Goal: Information Seeking & Learning: Understand process/instructions

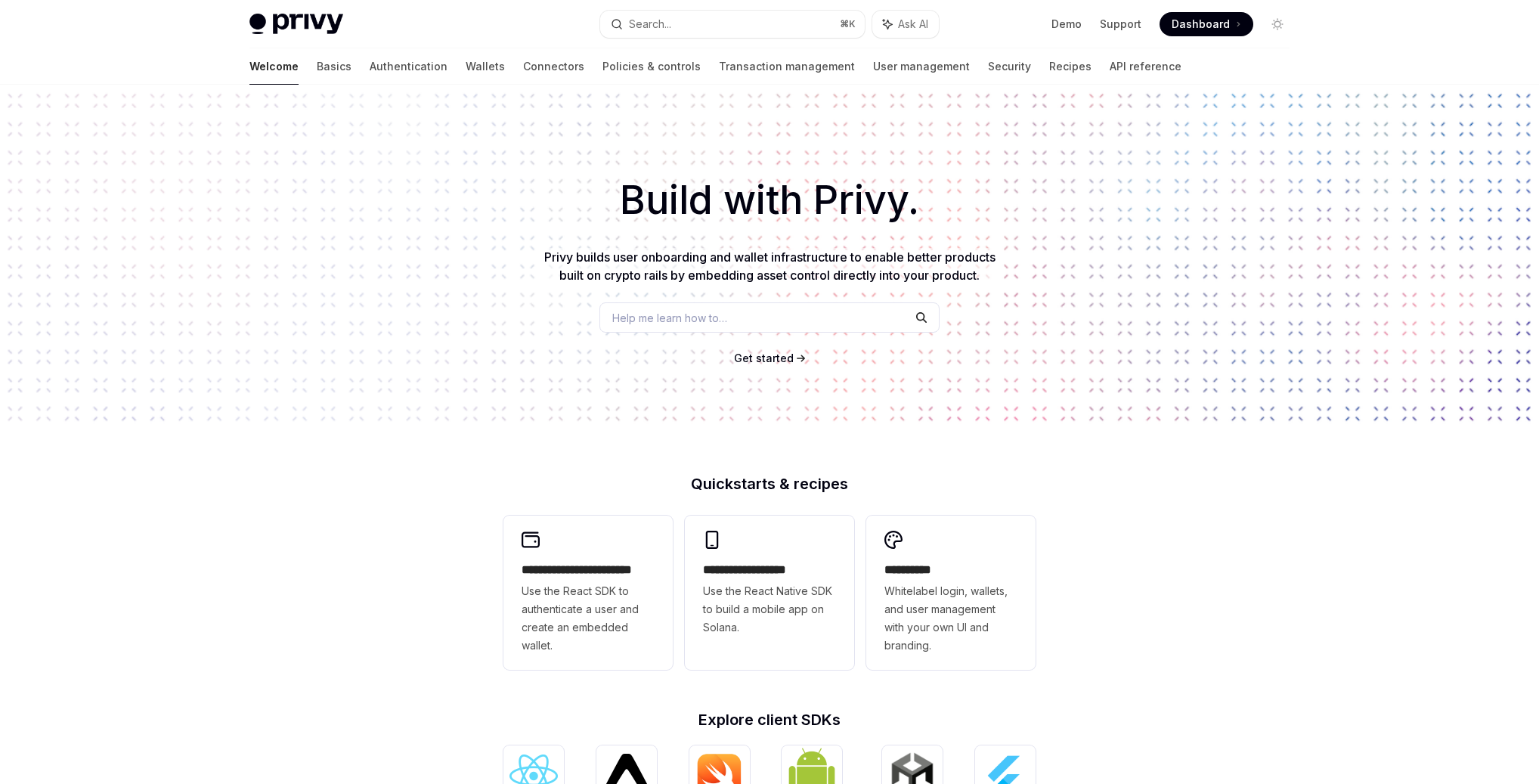
drag, startPoint x: 503, startPoint y: 110, endPoint x: 463, endPoint y: 97, distance: 42.1
click at [502, 109] on div "Build with Privy. Privy builds user onboarding and wallet infrastructure to ena…" at bounding box center [770, 257] width 1539 height 345
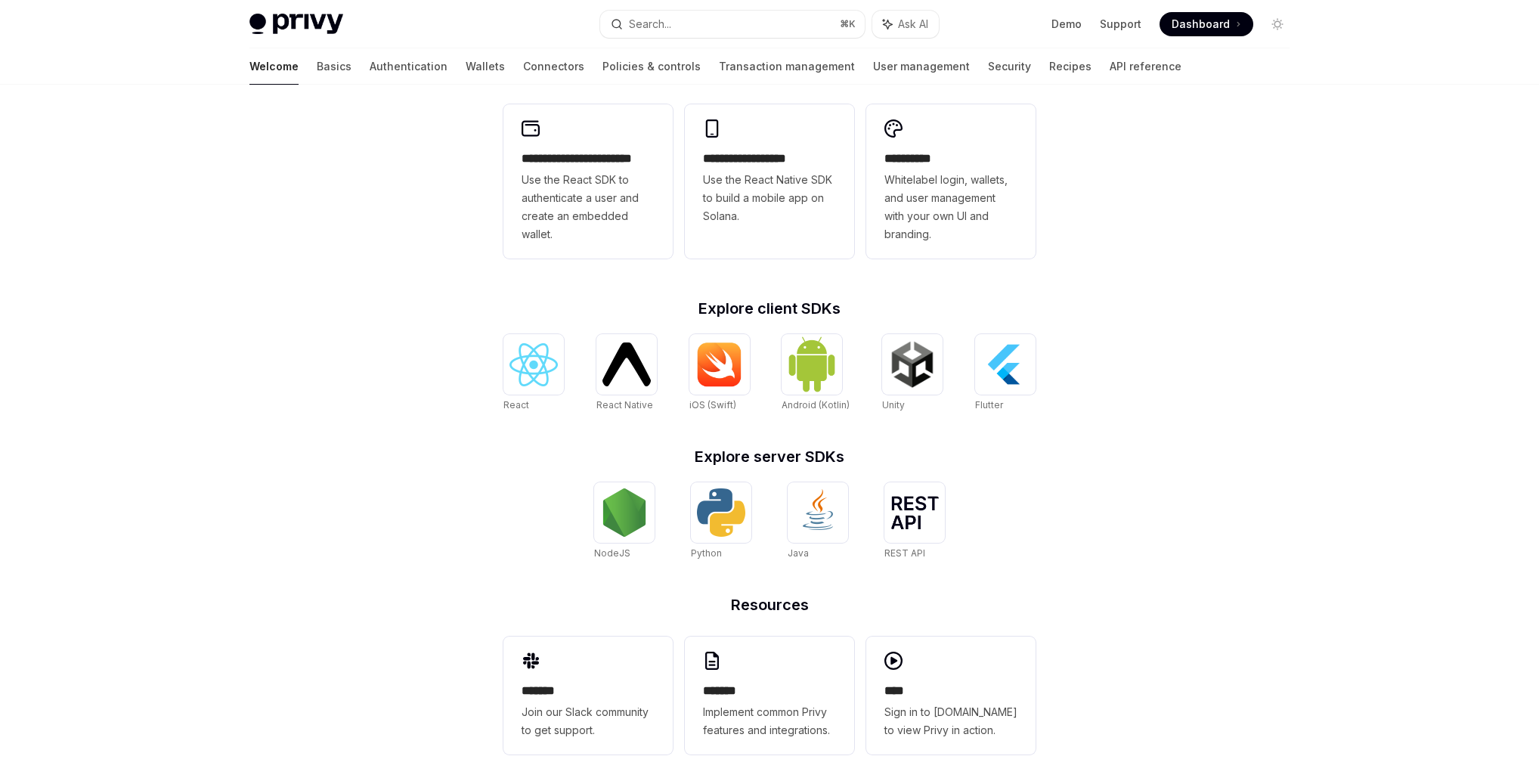
scroll to position [417, 0]
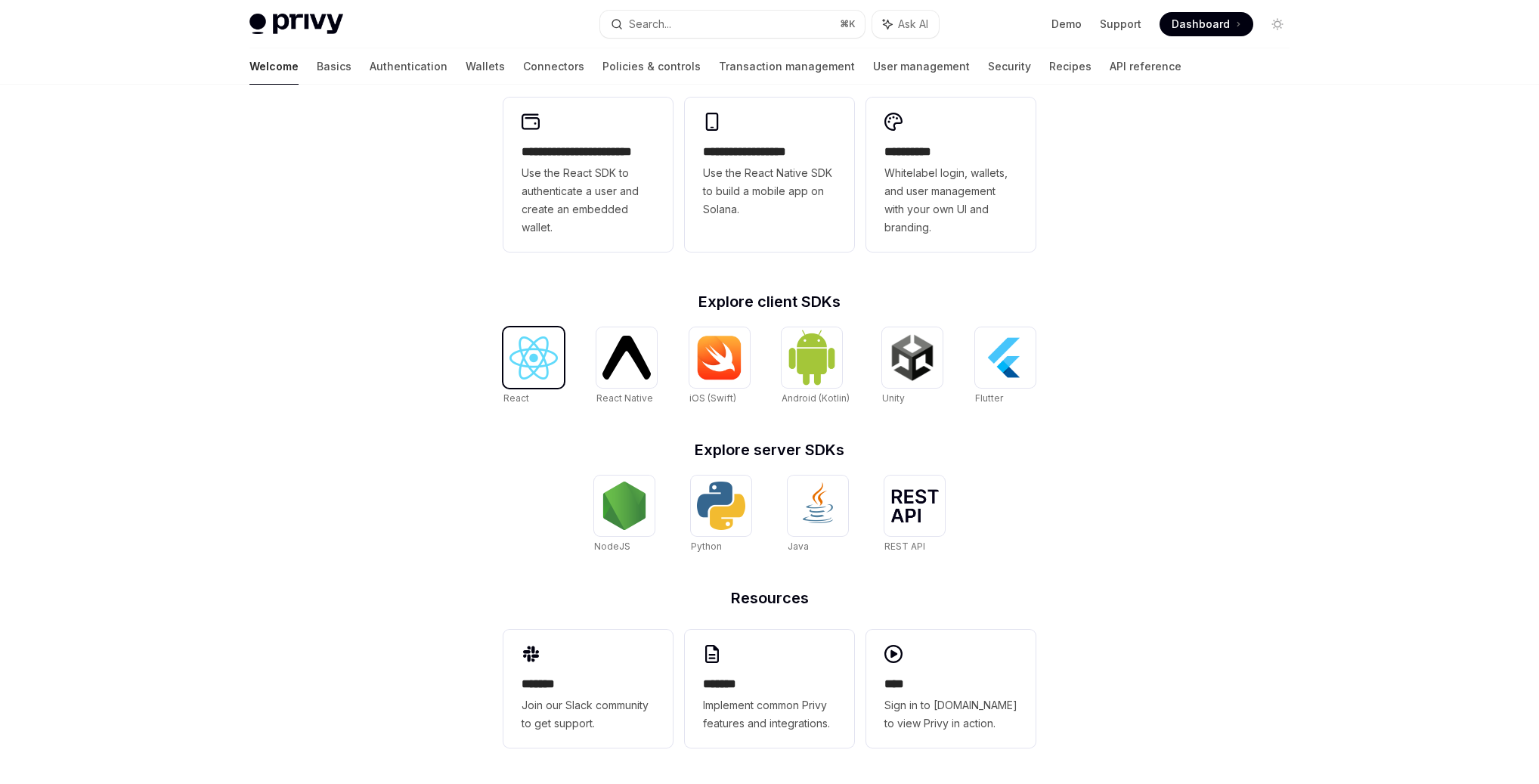
click at [543, 362] on img at bounding box center [534, 358] width 48 height 43
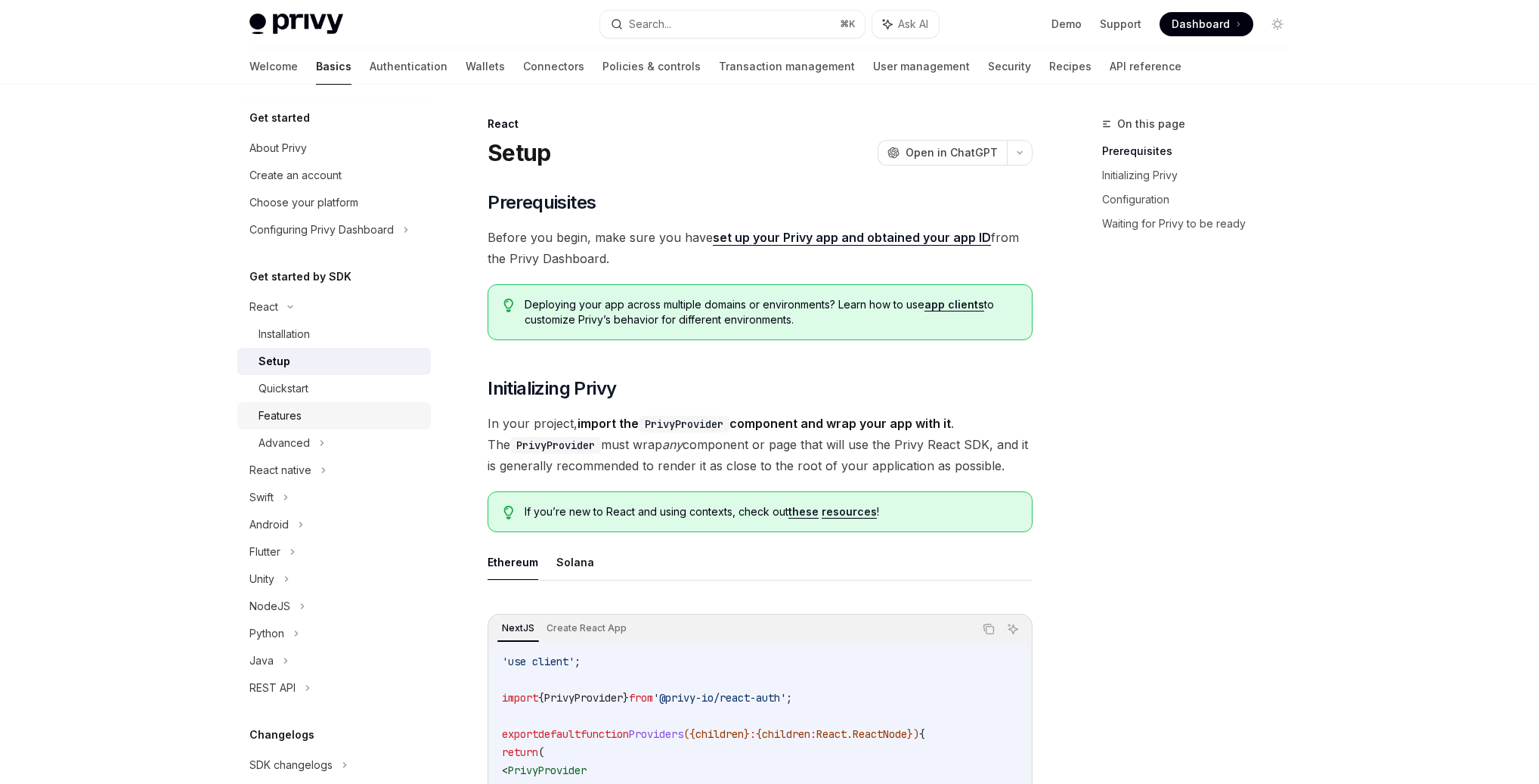
click at [296, 408] on div "Features" at bounding box center [280, 415] width 43 height 18
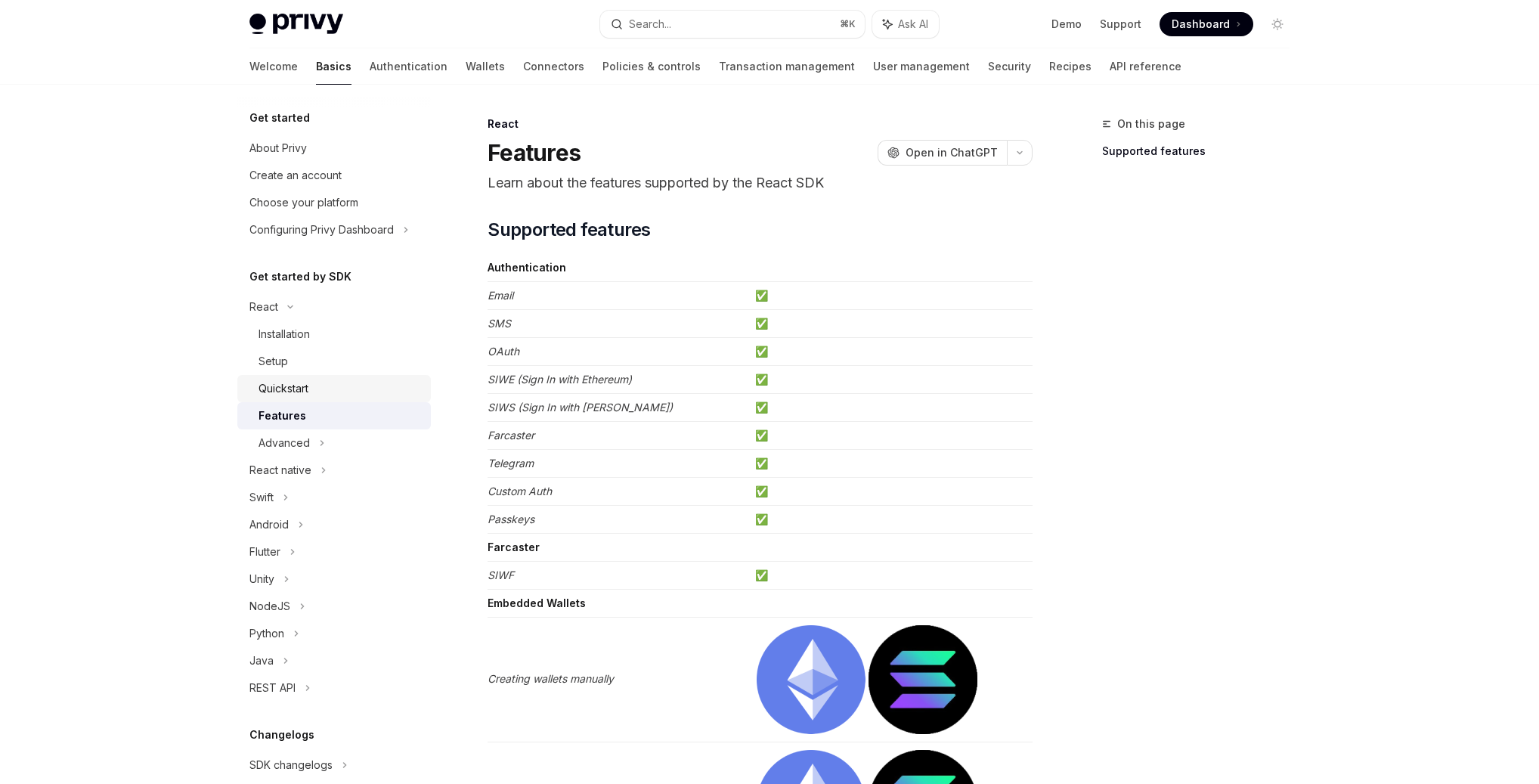
click at [304, 392] on div "Quickstart" at bounding box center [284, 389] width 50 height 18
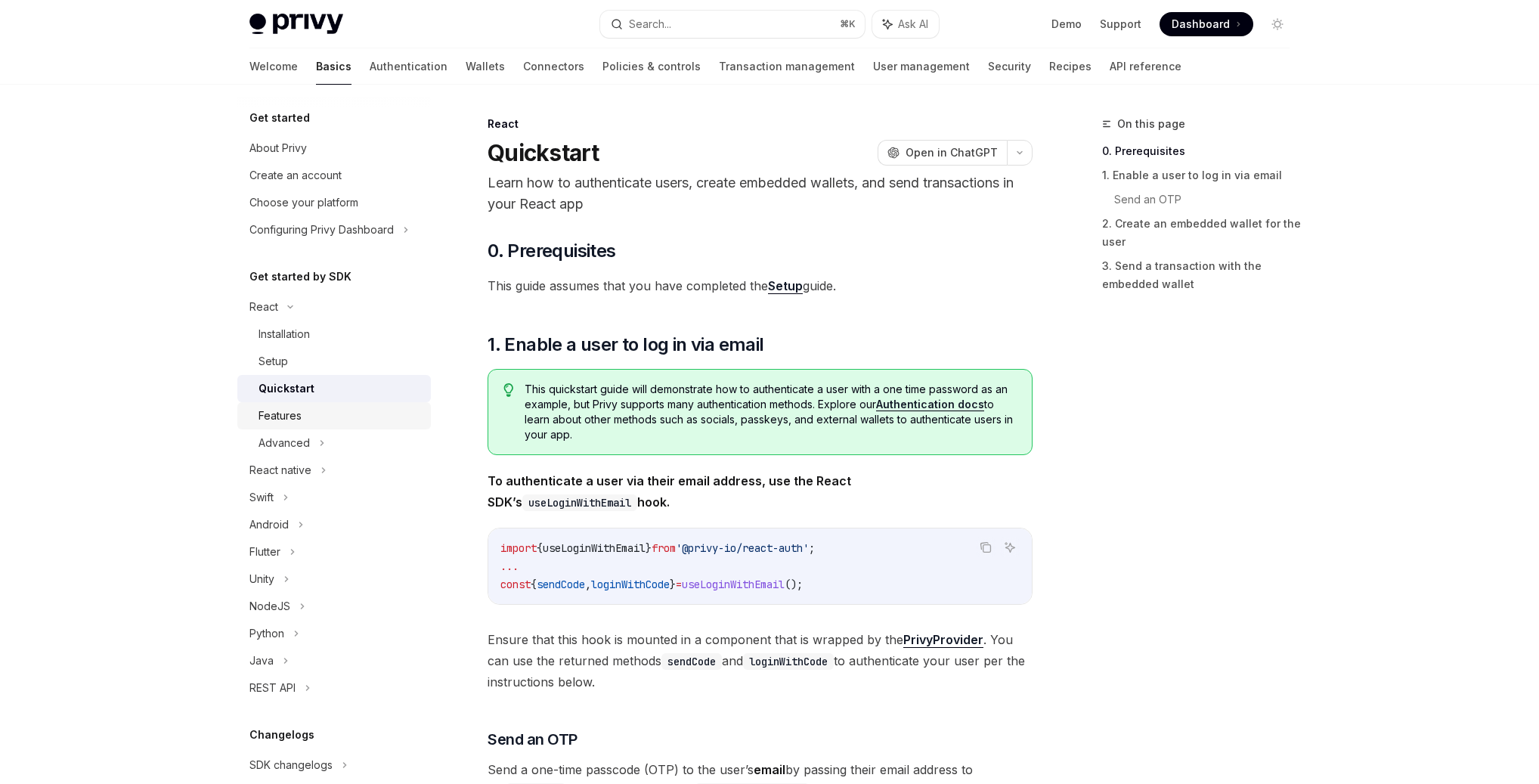
click at [294, 406] on div "Features" at bounding box center [280, 415] width 43 height 18
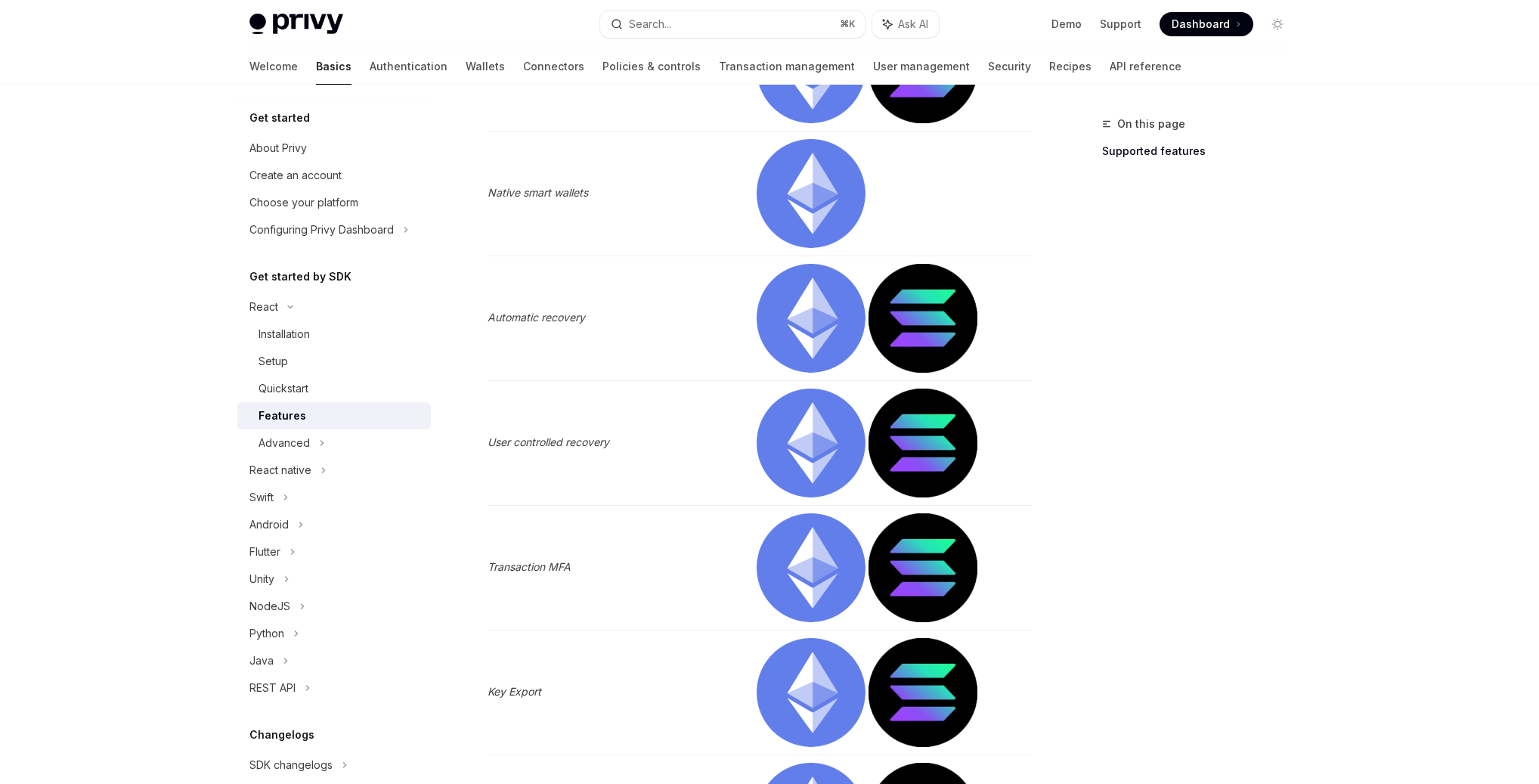
scroll to position [1105, 0]
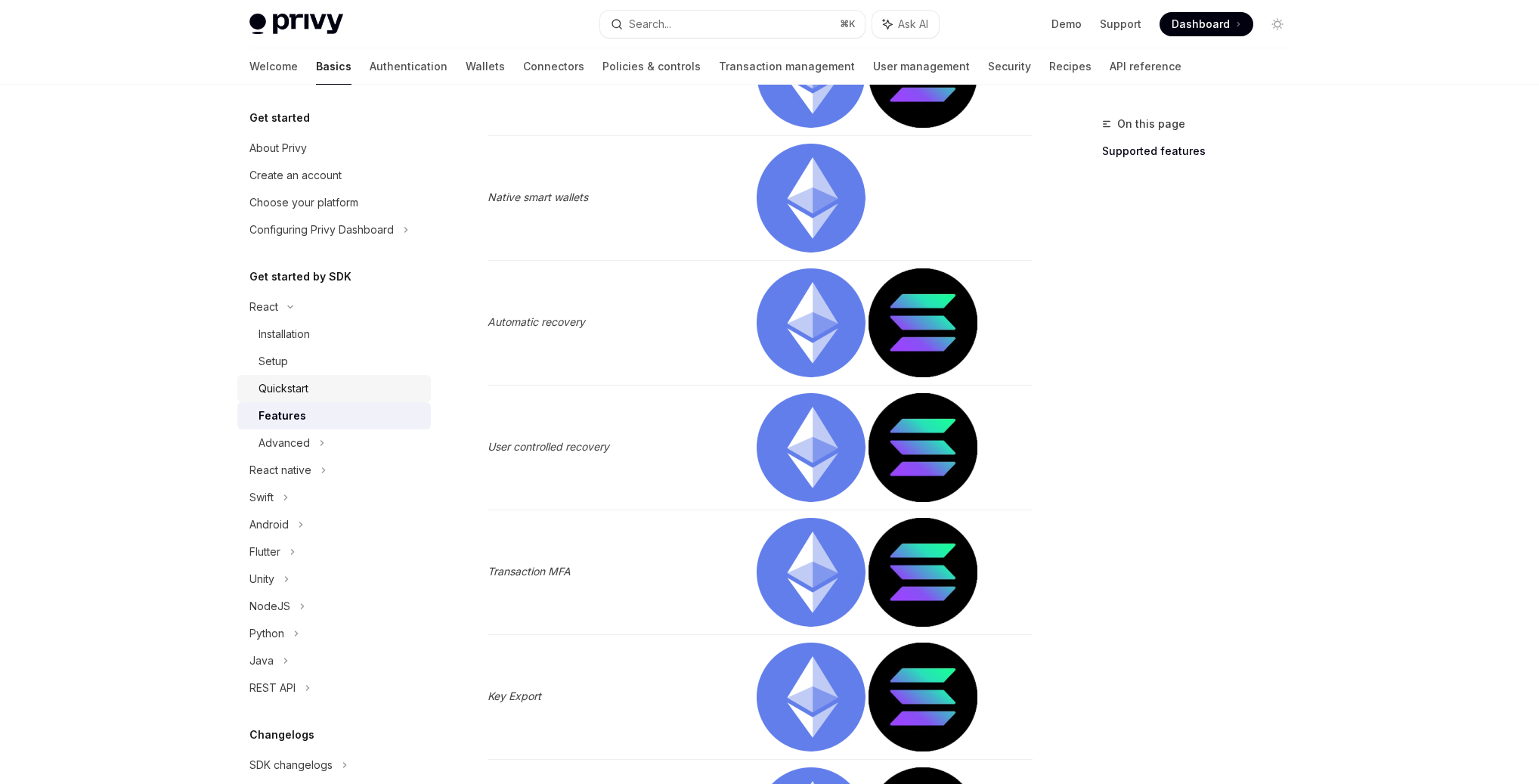
click at [313, 392] on div "Quickstart" at bounding box center [340, 389] width 163 height 18
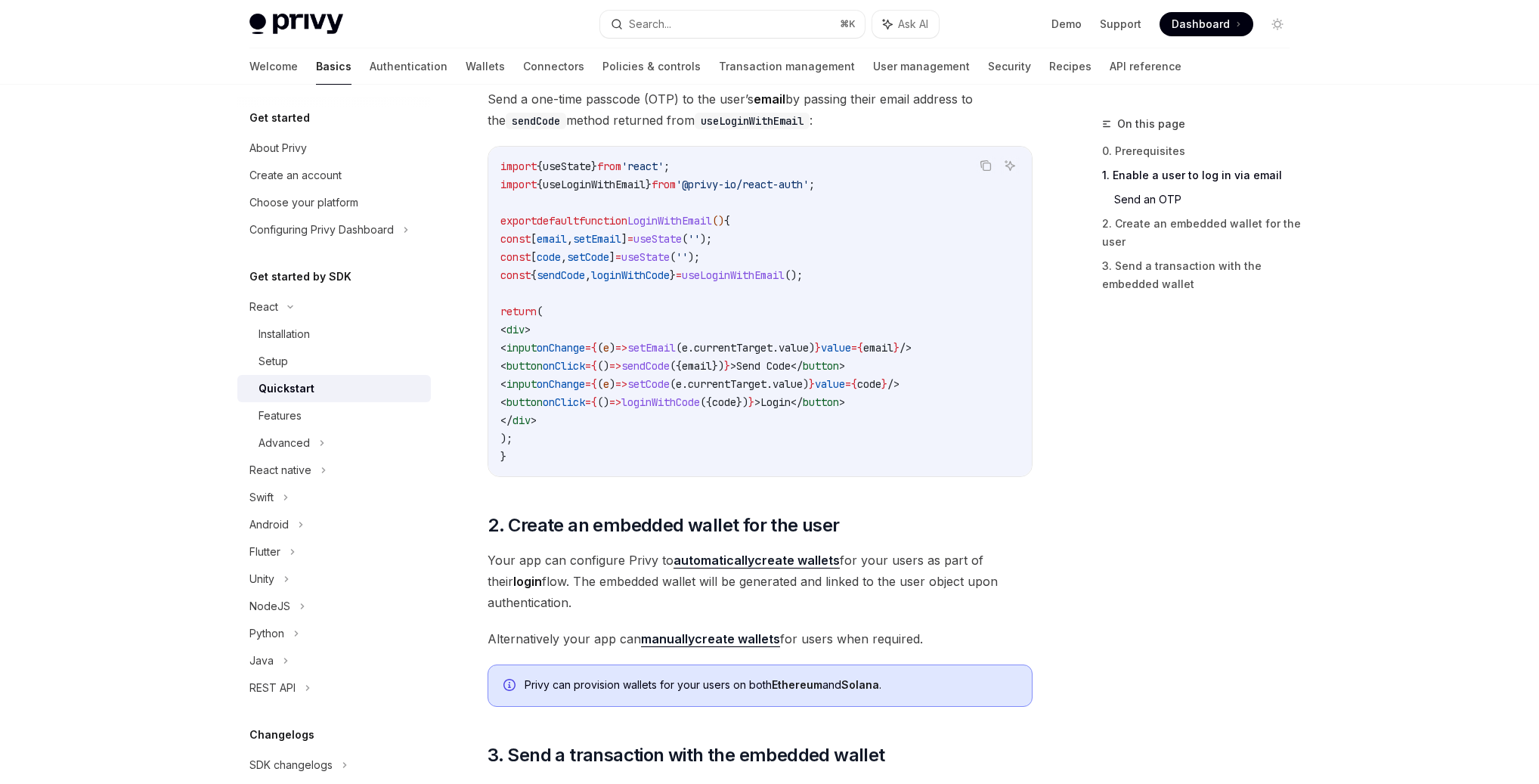
scroll to position [673, 0]
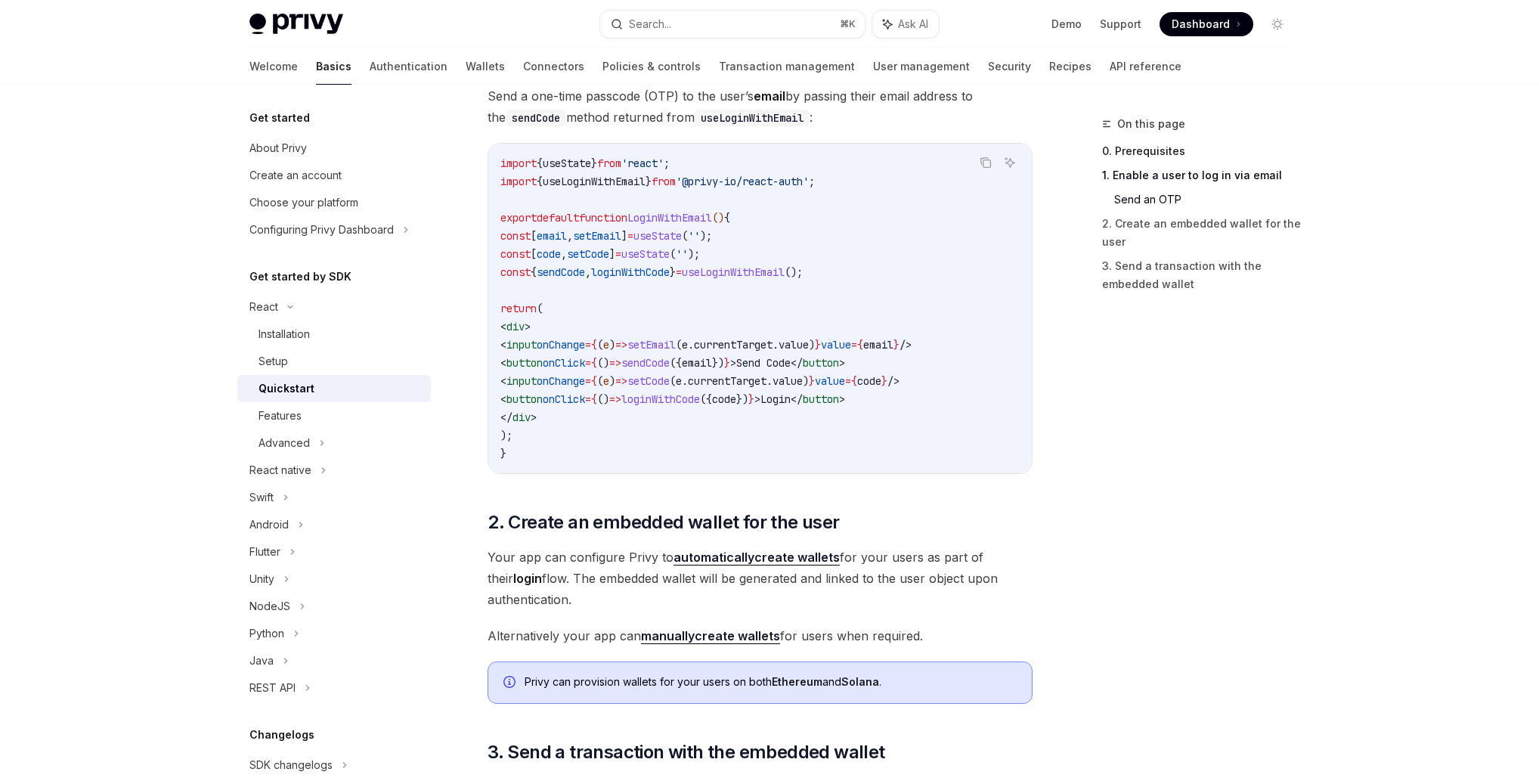
click at [1147, 153] on link "0. Prerequisites" at bounding box center [1202, 151] width 200 height 24
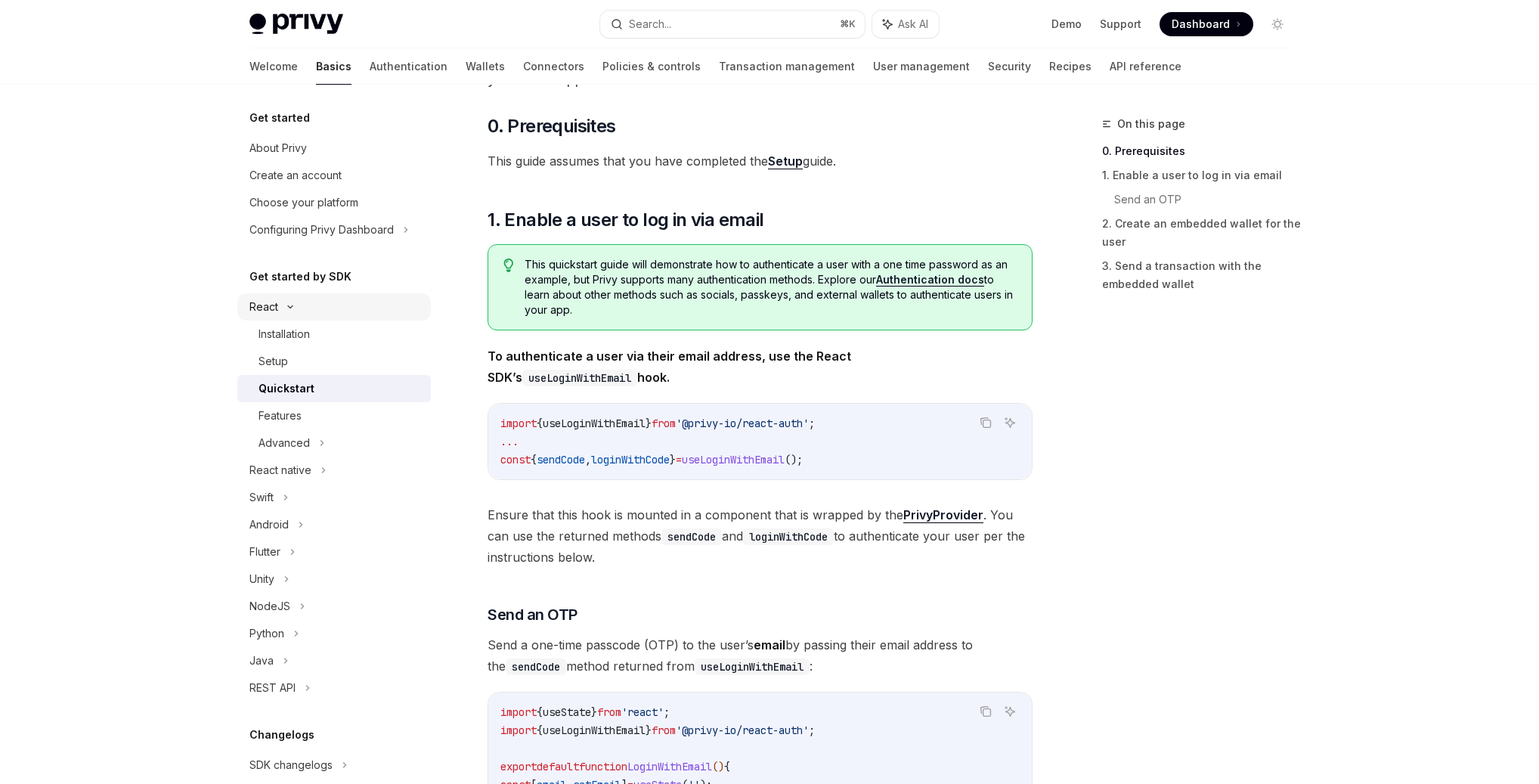
scroll to position [124, 0]
click at [336, 415] on div "Features" at bounding box center [340, 415] width 163 height 18
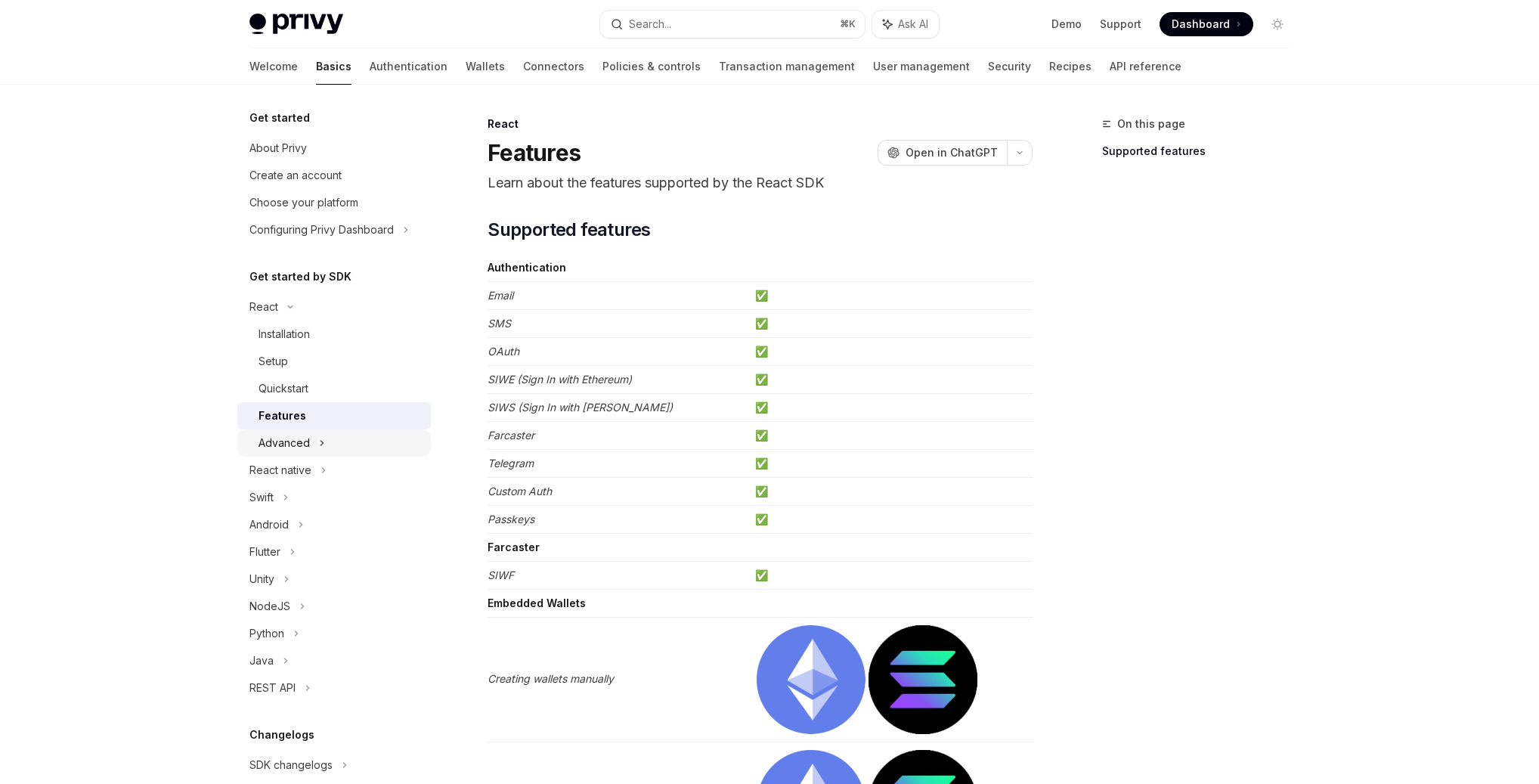
click at [299, 446] on div "Advanced" at bounding box center [284, 442] width 51 height 18
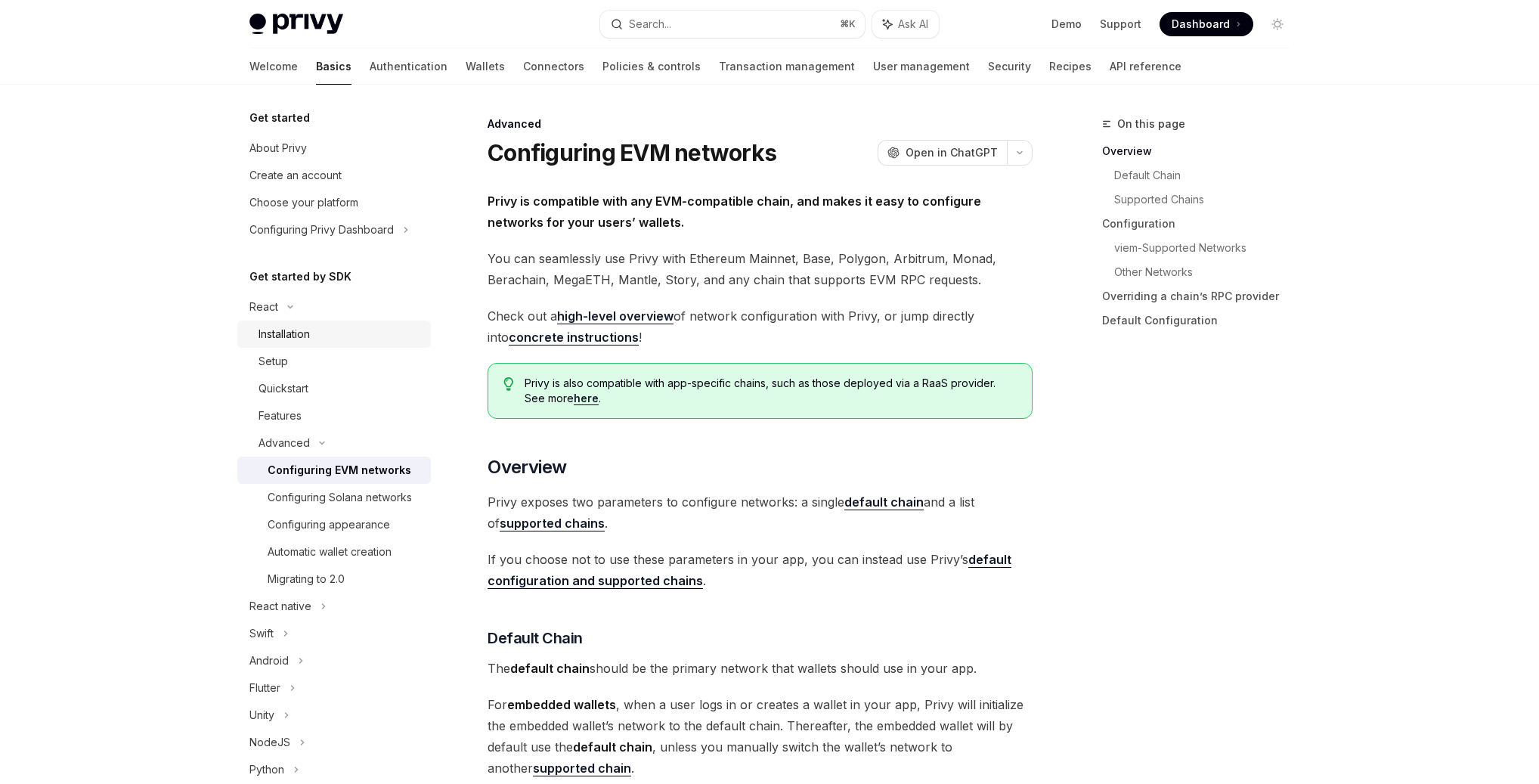
click at [314, 334] on div "Installation" at bounding box center [340, 334] width 163 height 18
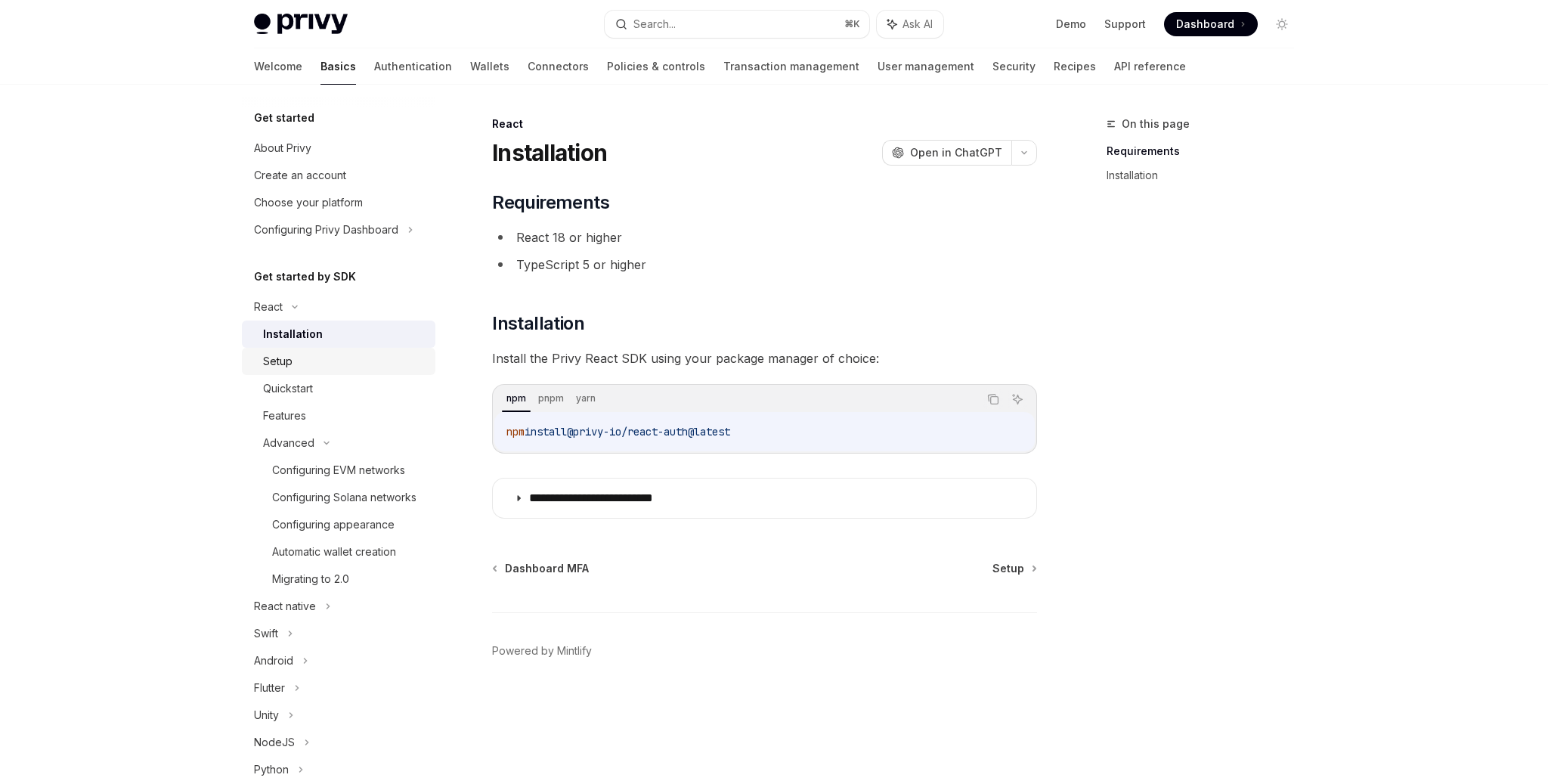
click at [310, 371] on link "Setup" at bounding box center [339, 361] width 194 height 27
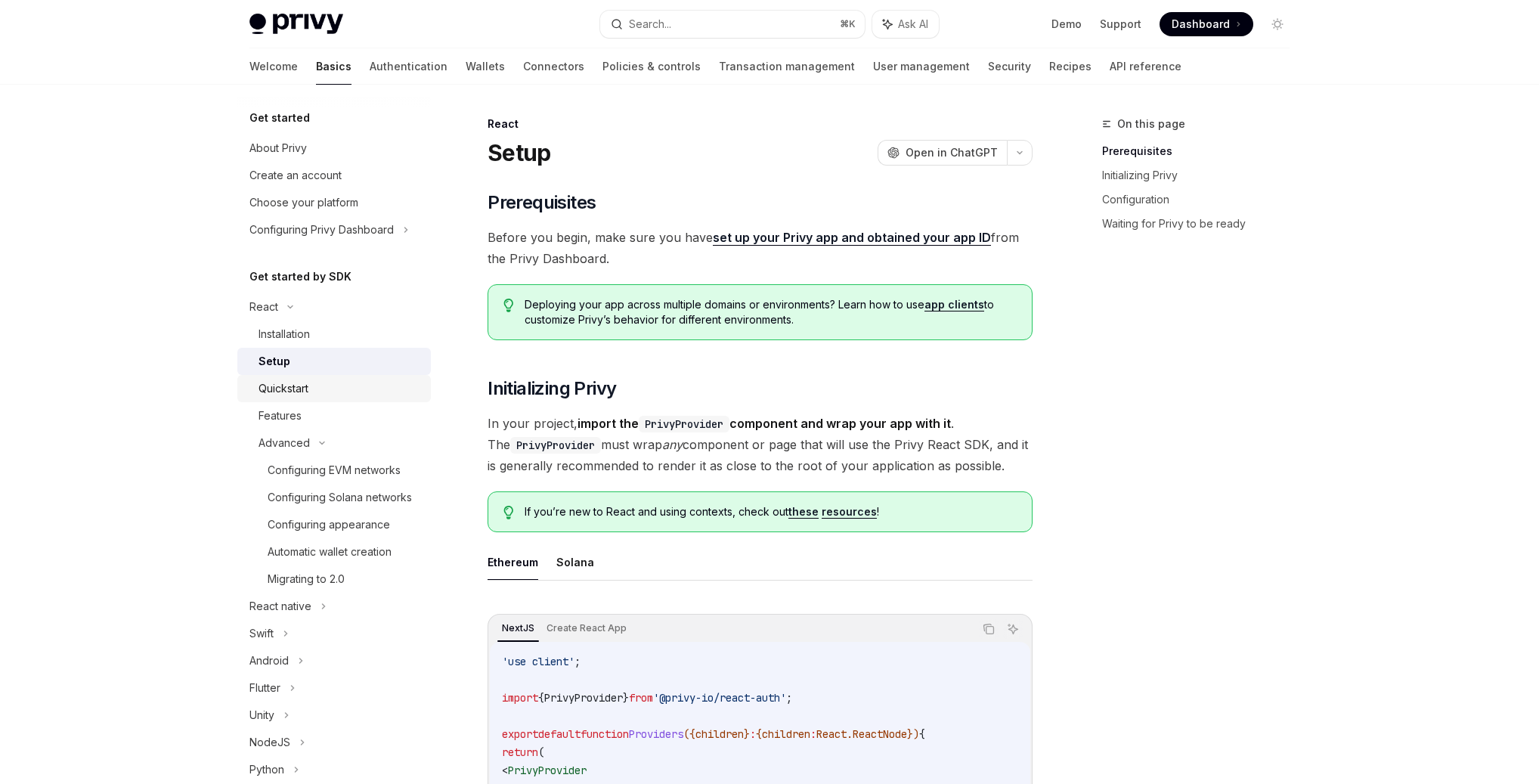
click at [291, 385] on div "Quickstart" at bounding box center [284, 389] width 50 height 18
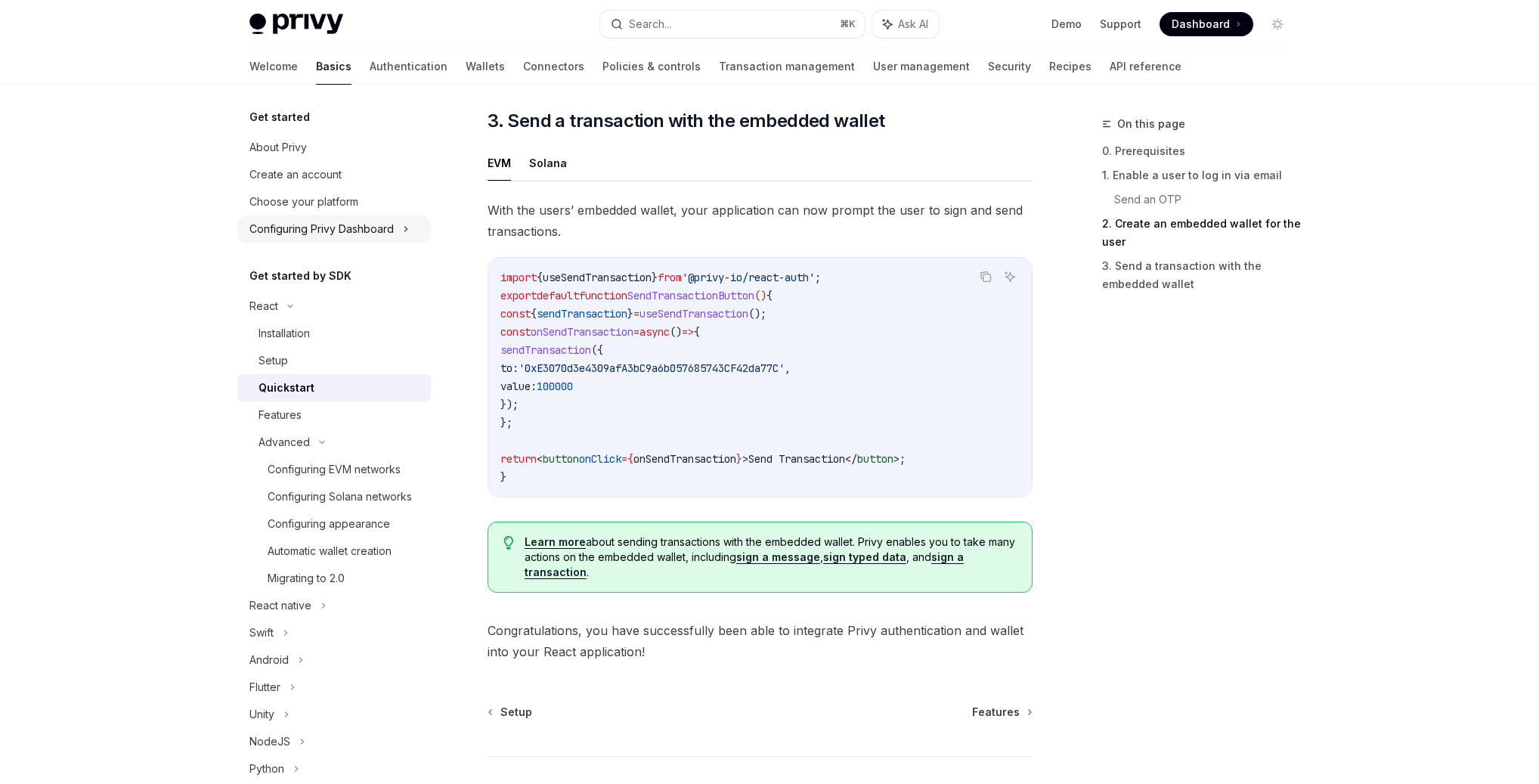
scroll to position [3, 0]
click at [291, 332] on div "Installation" at bounding box center [284, 331] width 51 height 18
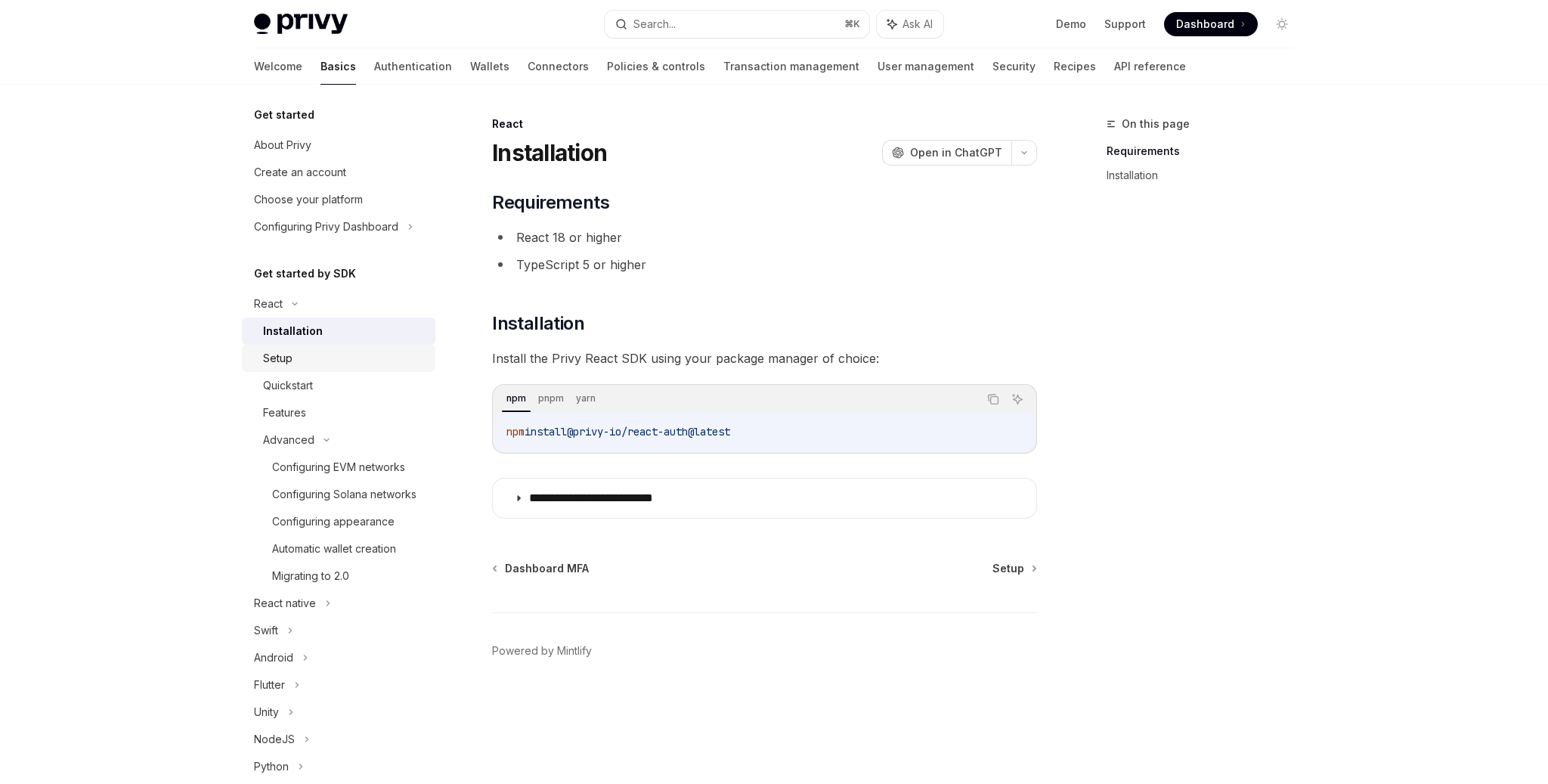
click at [291, 358] on div "Setup" at bounding box center [278, 359] width 30 height 18
type textarea "*"
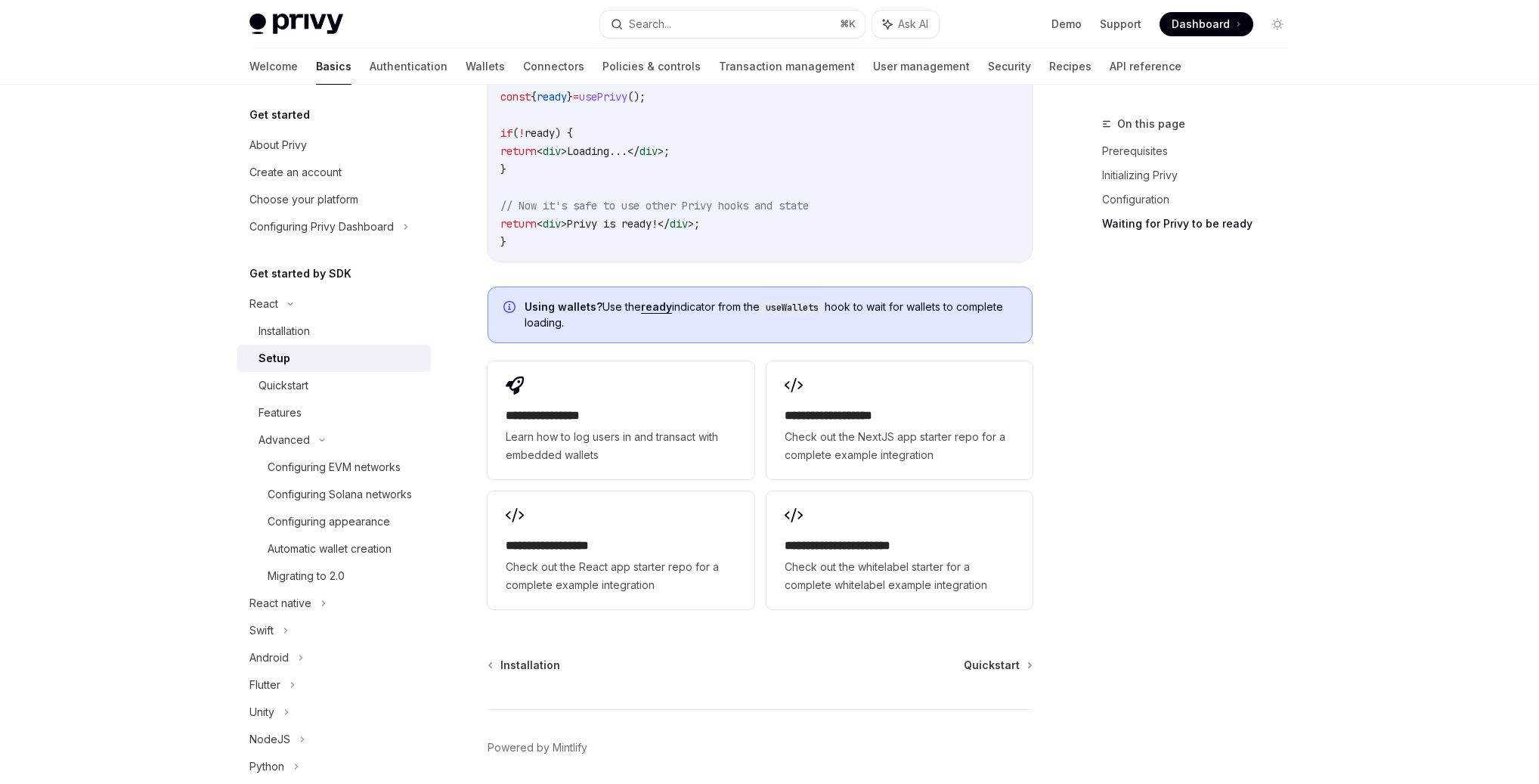
scroll to position [1814, 0]
